Goal: Navigation & Orientation: Understand site structure

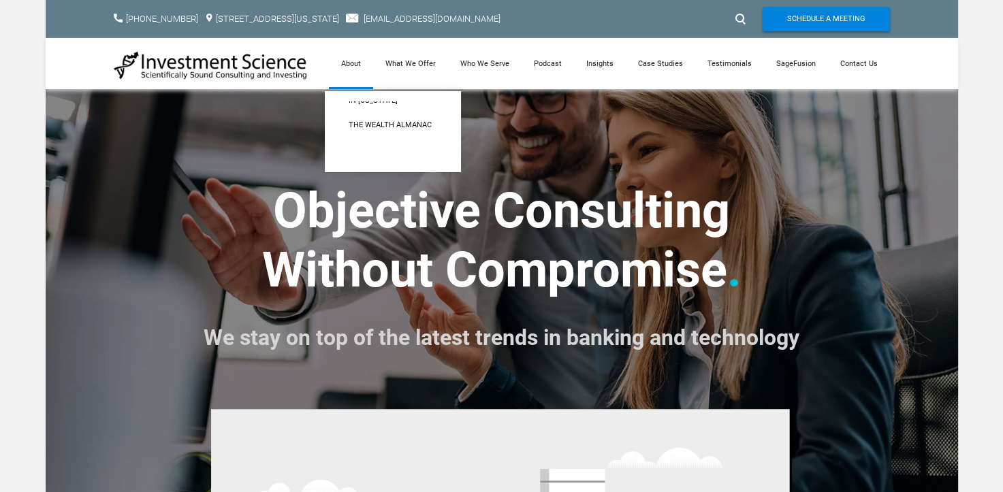
click at [357, 62] on link "About" at bounding box center [351, 63] width 44 height 51
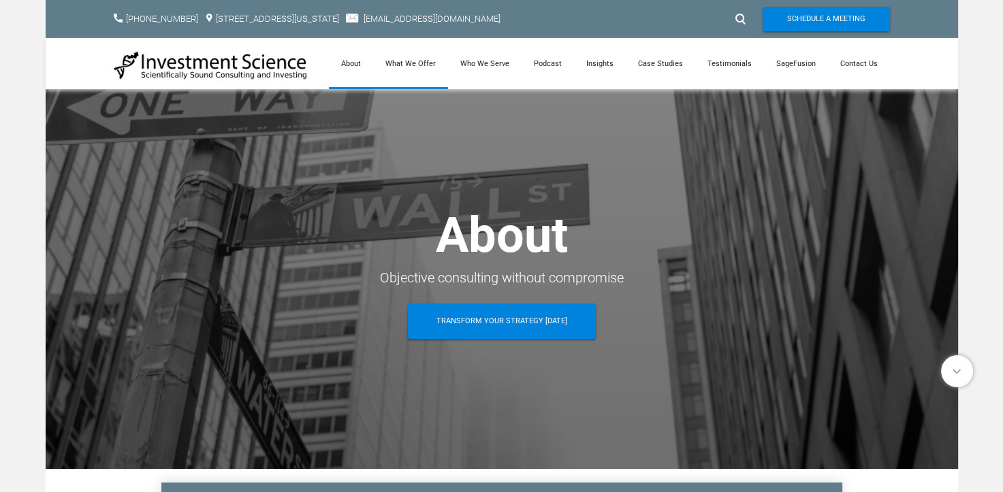
click at [430, 65] on link "What We Offer" at bounding box center [410, 63] width 75 height 51
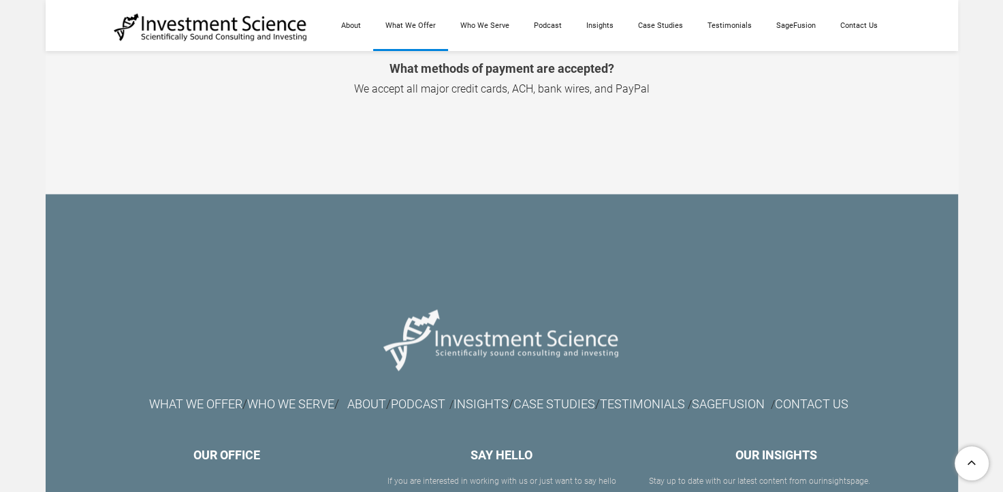
scroll to position [2043, 0]
